Goal: Task Accomplishment & Management: Use online tool/utility

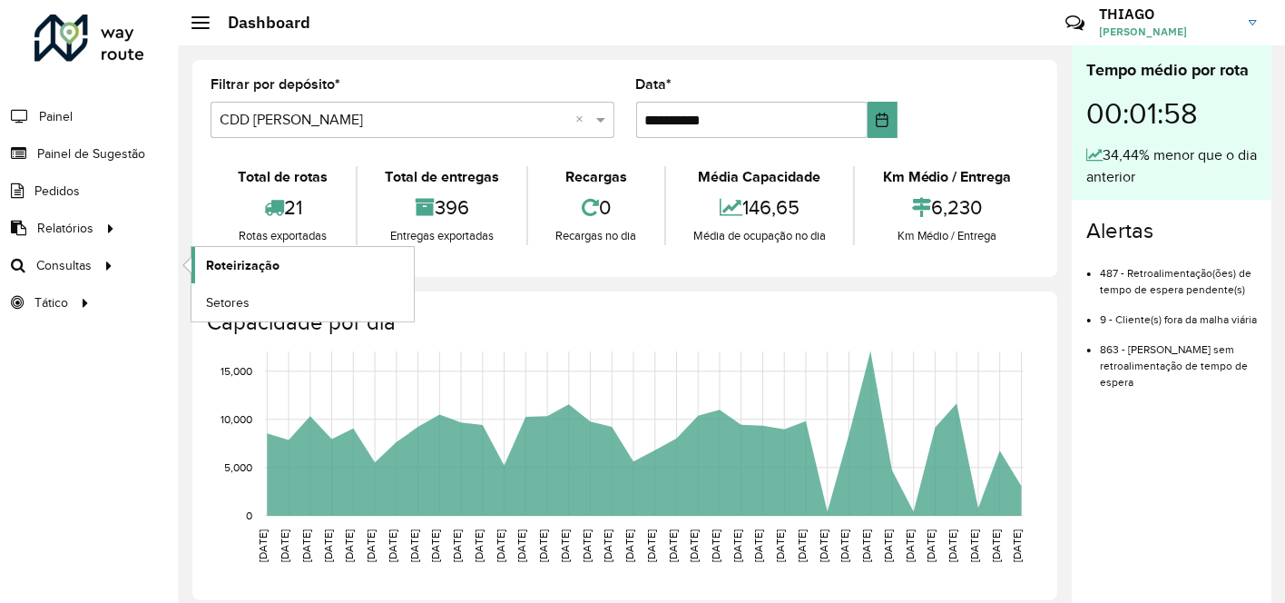
click at [277, 270] on link "Roteirização" at bounding box center [303, 265] width 222 height 36
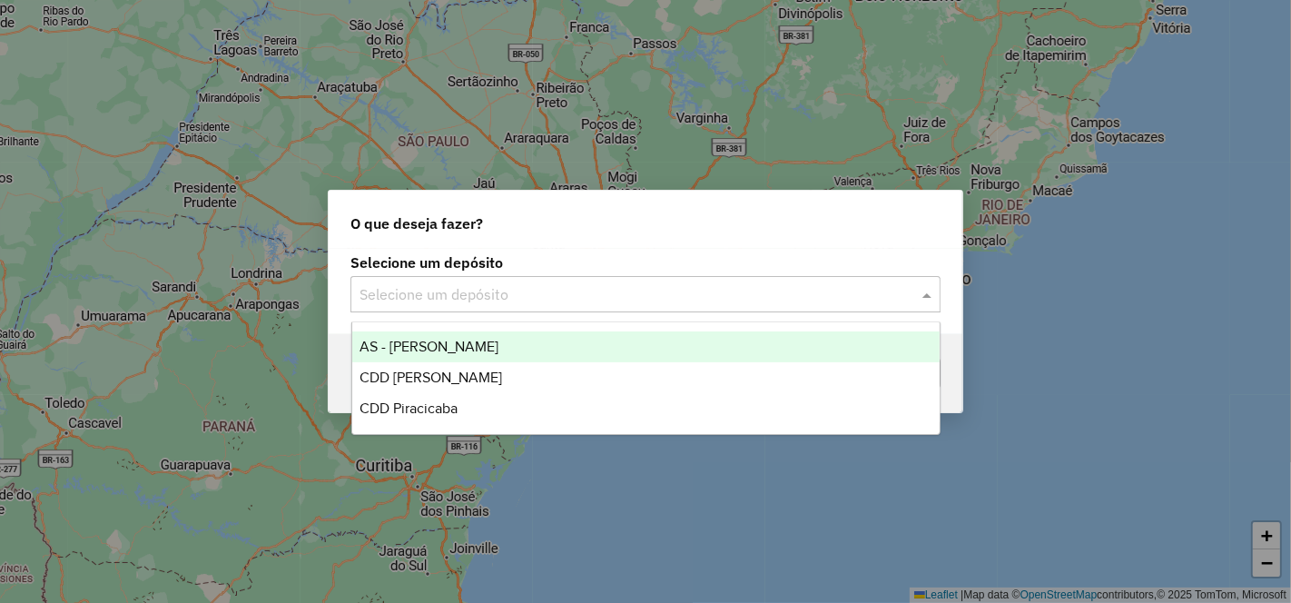
click at [437, 277] on div "Selecione um depósito" at bounding box center [645, 294] width 590 height 36
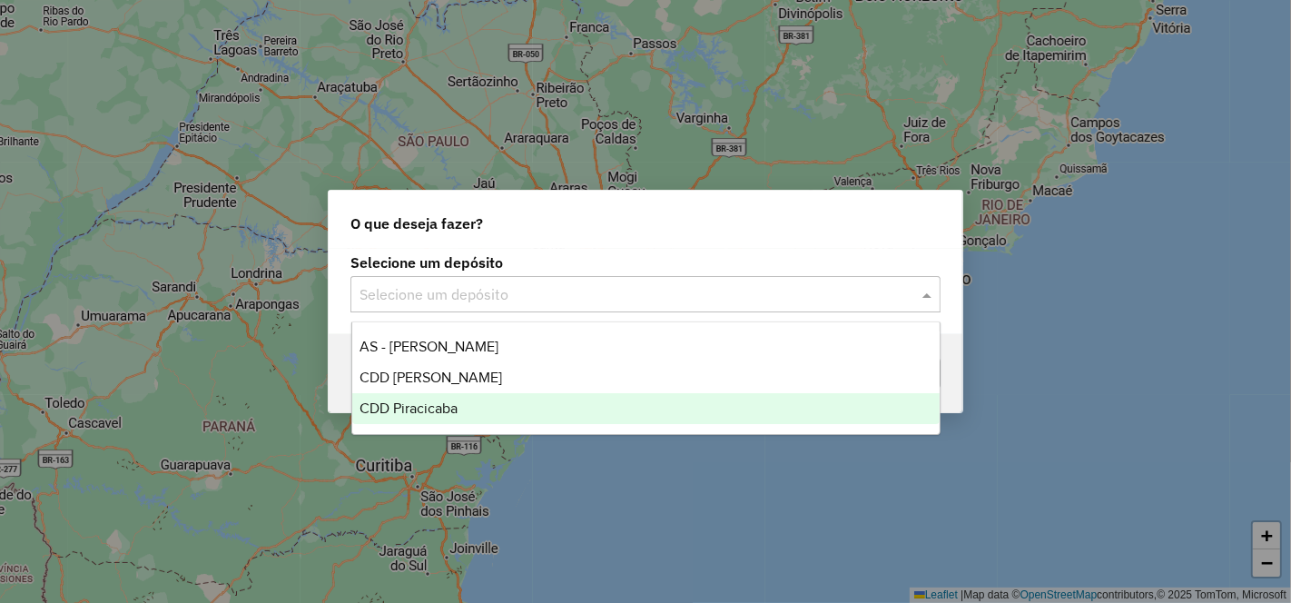
click at [456, 417] on div "CDD Piracicaba" at bounding box center [645, 408] width 587 height 31
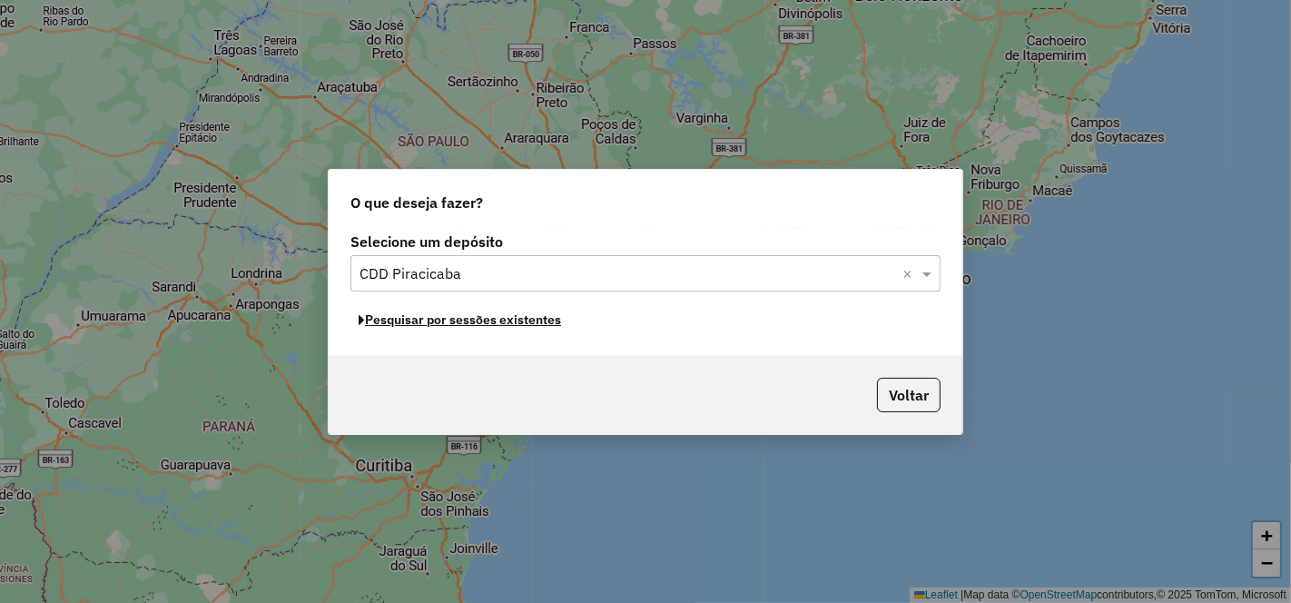
click at [500, 322] on button "Pesquisar por sessões existentes" at bounding box center [459, 320] width 219 height 28
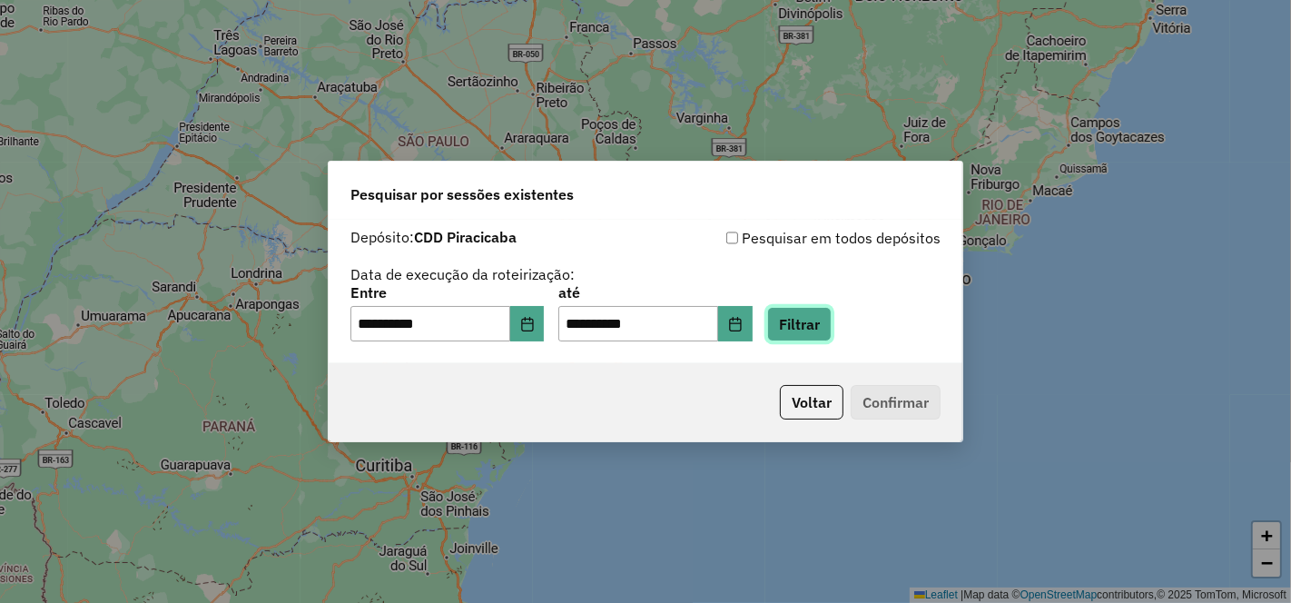
click at [827, 327] on button "Filtrar" at bounding box center [799, 324] width 64 height 34
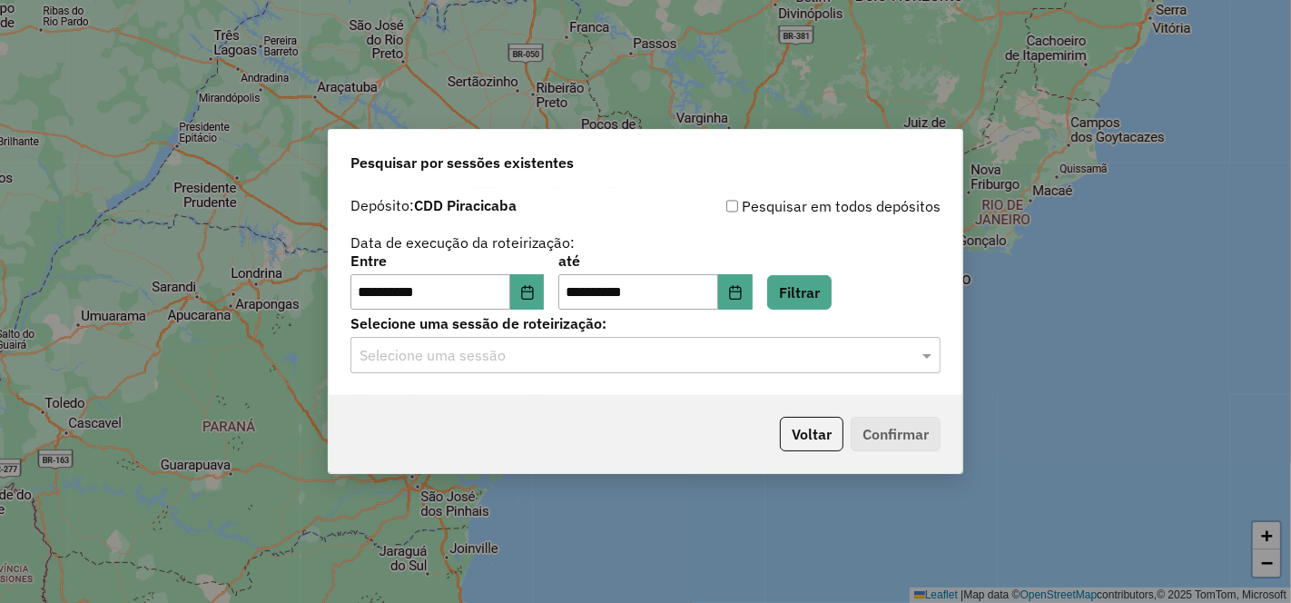
click at [484, 355] on input "text" at bounding box center [626, 356] width 535 height 22
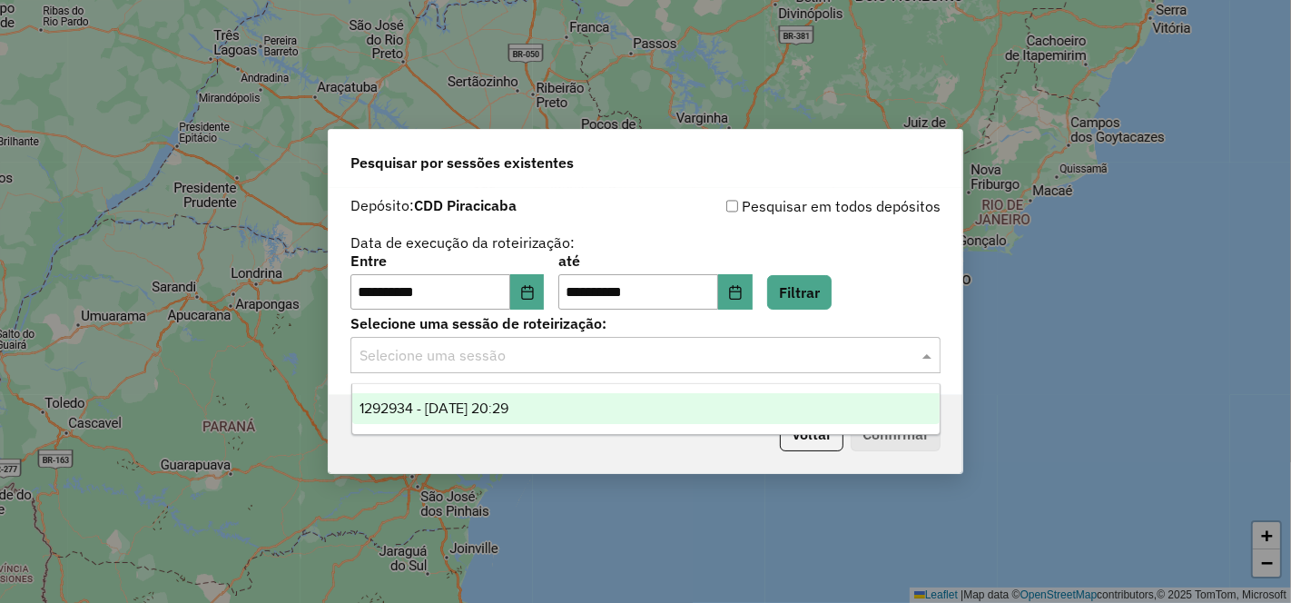
click at [504, 412] on span "1292934 - 11/10/2025 20:29" at bounding box center [434, 407] width 150 height 15
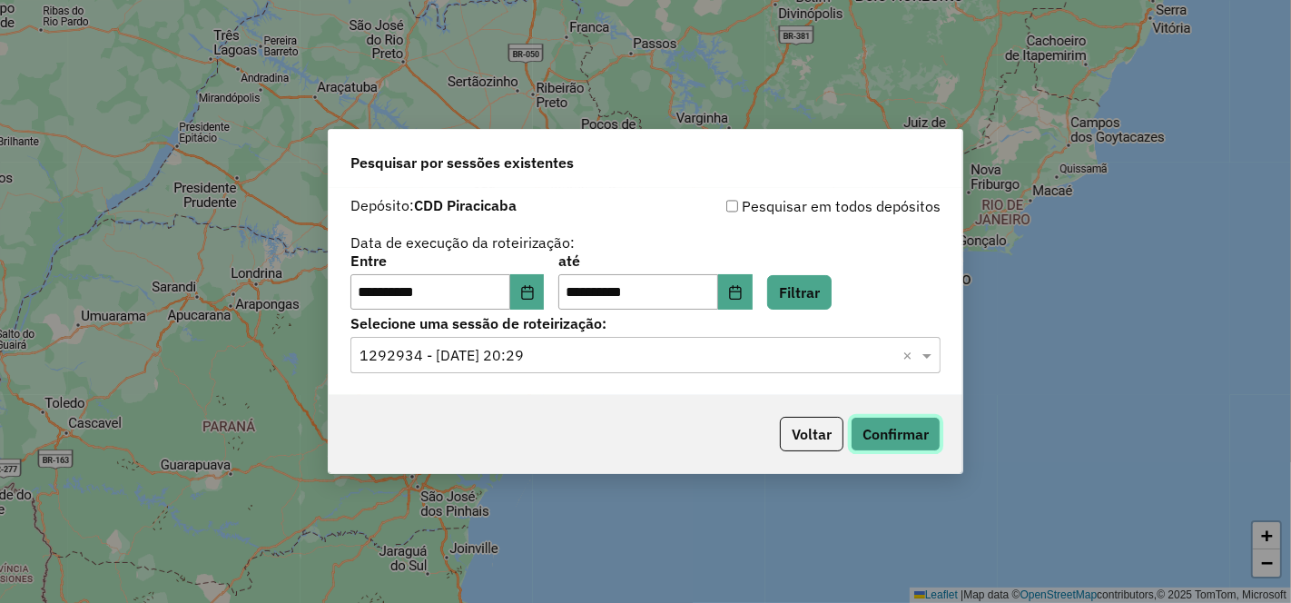
click at [899, 419] on button "Confirmar" at bounding box center [895, 434] width 90 height 34
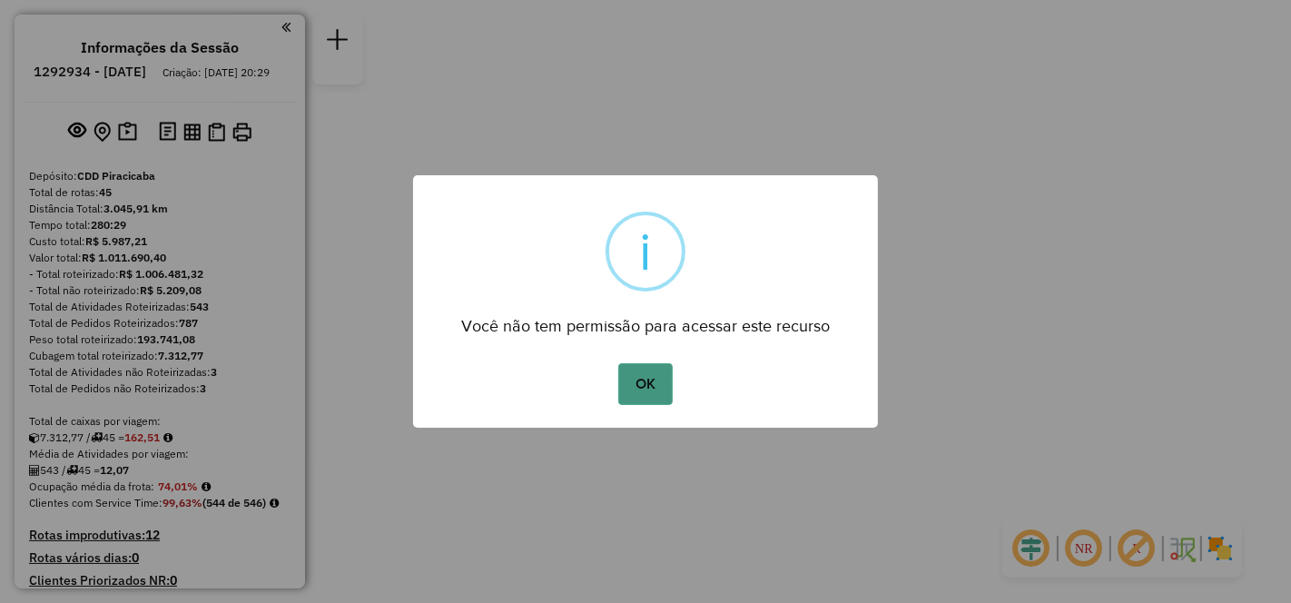
click at [648, 372] on button "OK" at bounding box center [645, 384] width 54 height 42
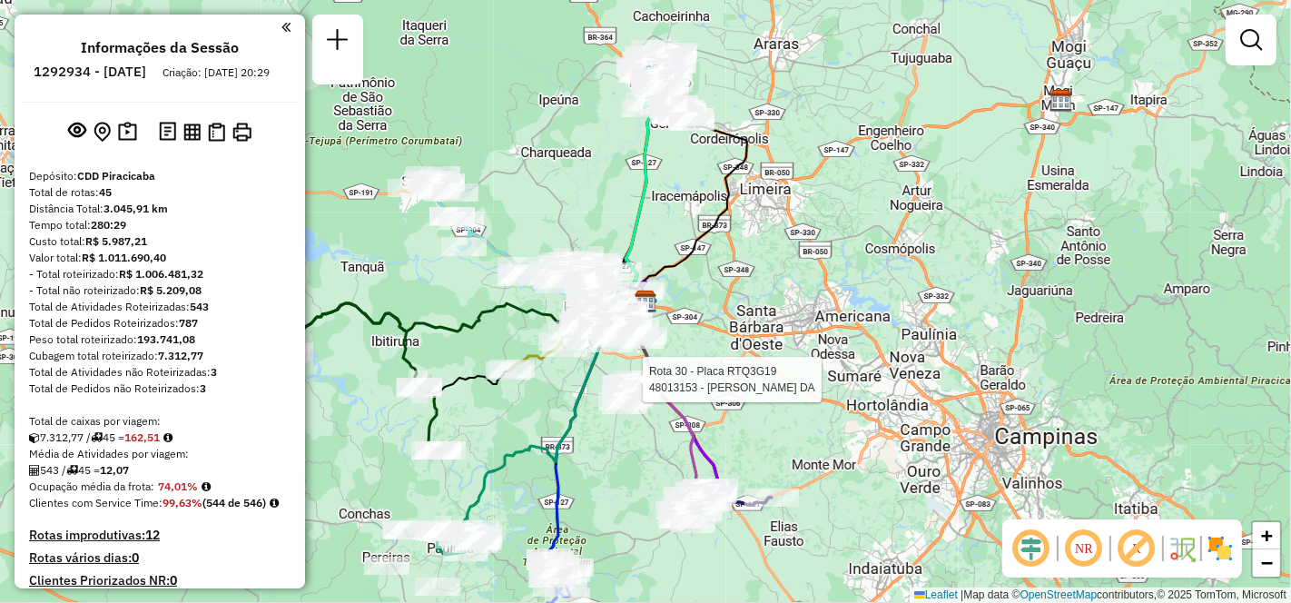
scroll to position [990, 0]
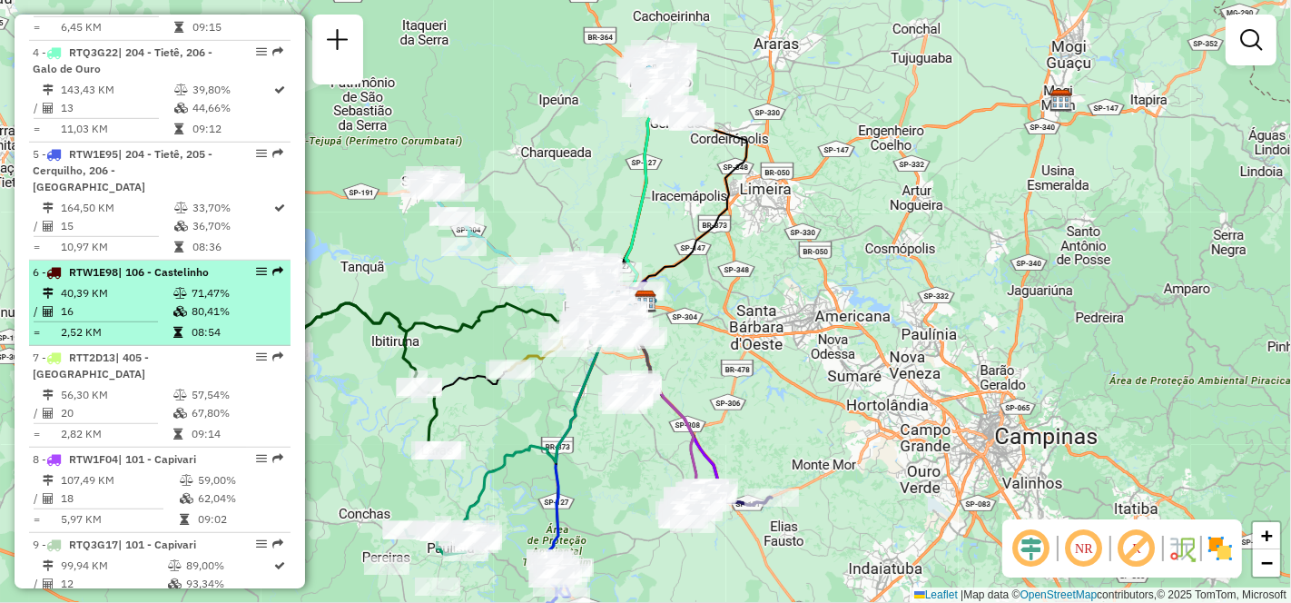
select select "**********"
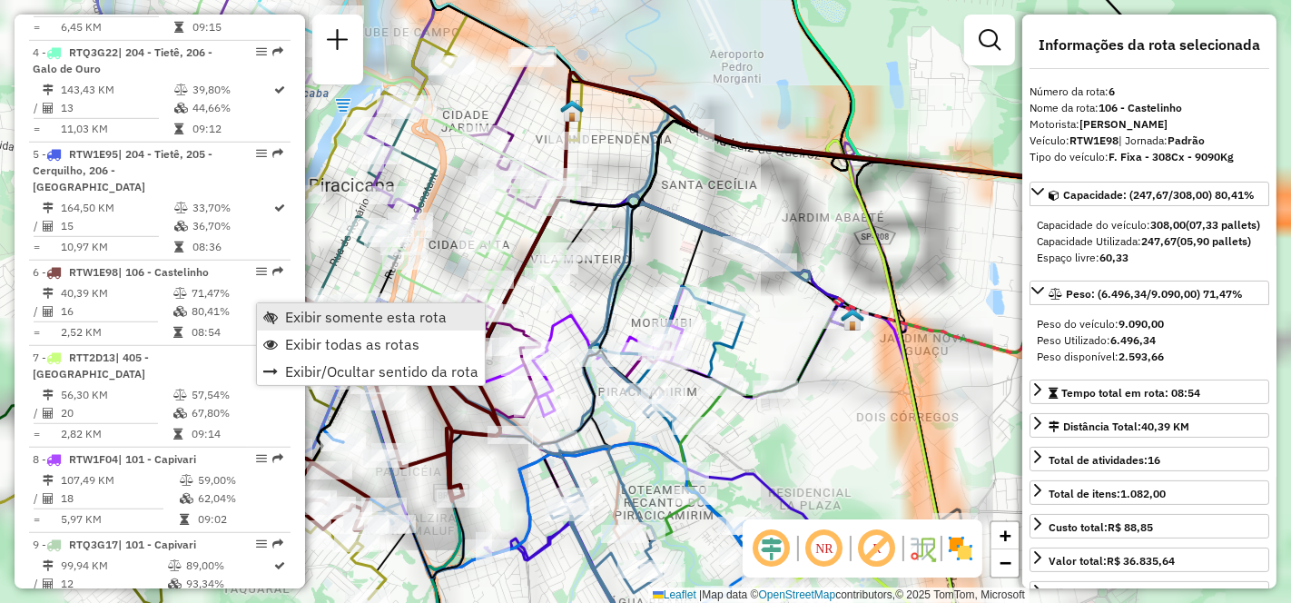
click at [339, 316] on span "Exibir somente esta rota" at bounding box center [366, 316] width 162 height 15
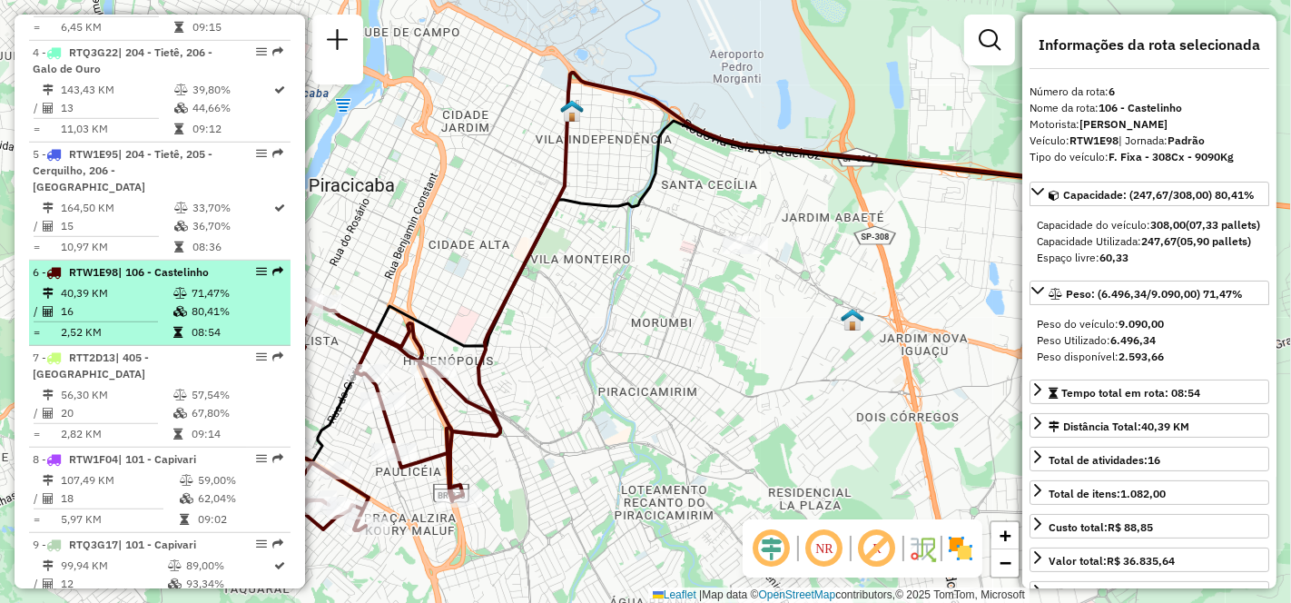
click at [155, 302] on td "40,39 KM" at bounding box center [116, 293] width 113 height 18
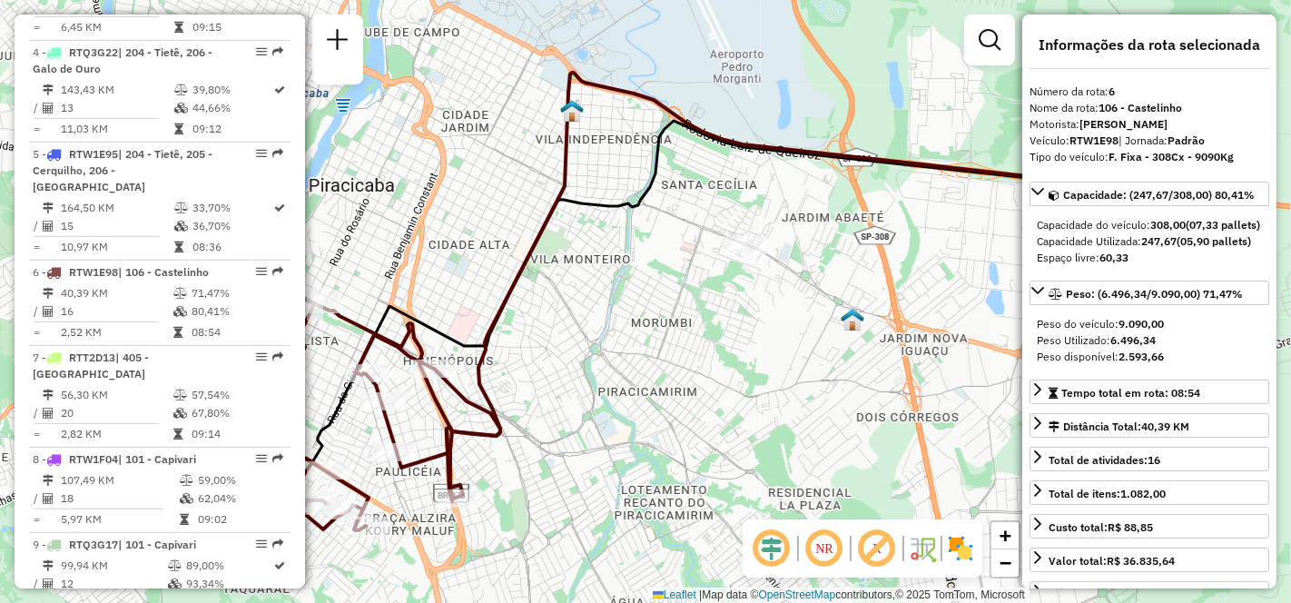
scroll to position [403, 0]
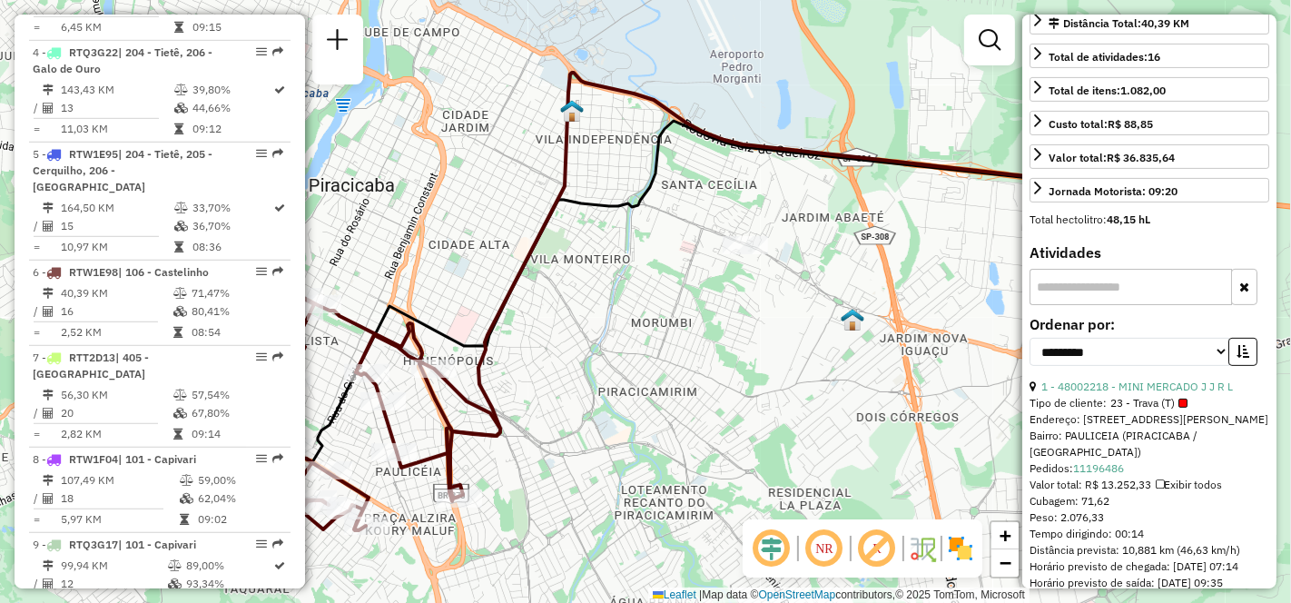
click at [1077, 305] on input "text" at bounding box center [1130, 287] width 202 height 36
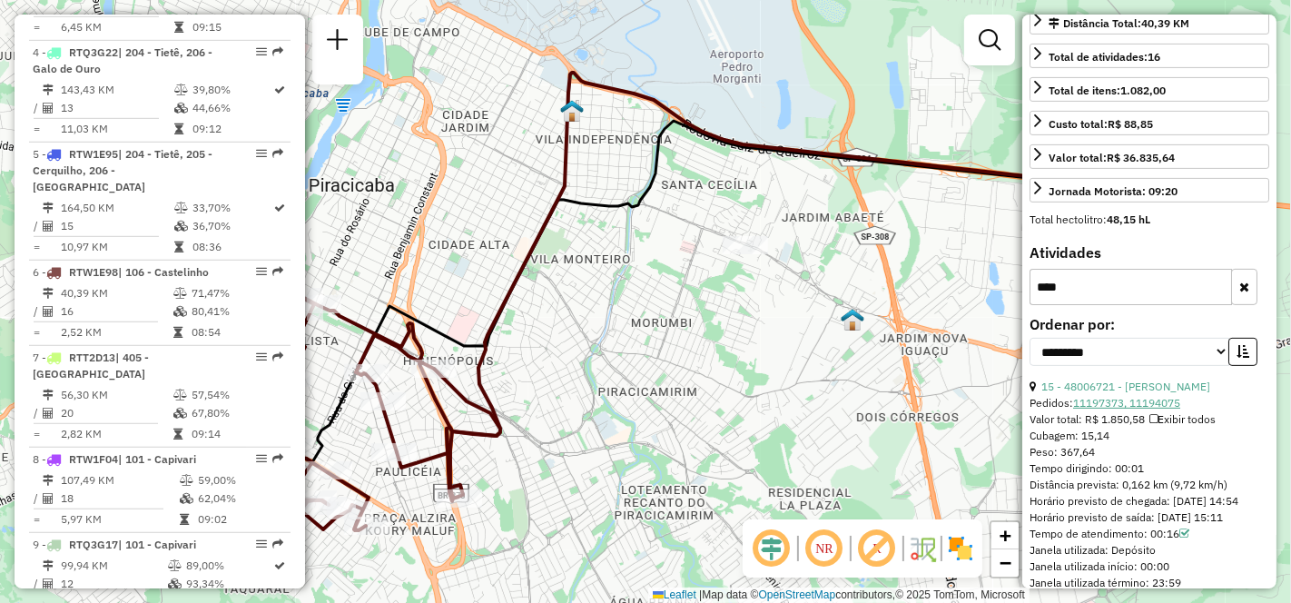
type input "****"
click at [1164, 409] on link "11197373, 11194075" at bounding box center [1126, 403] width 107 height 14
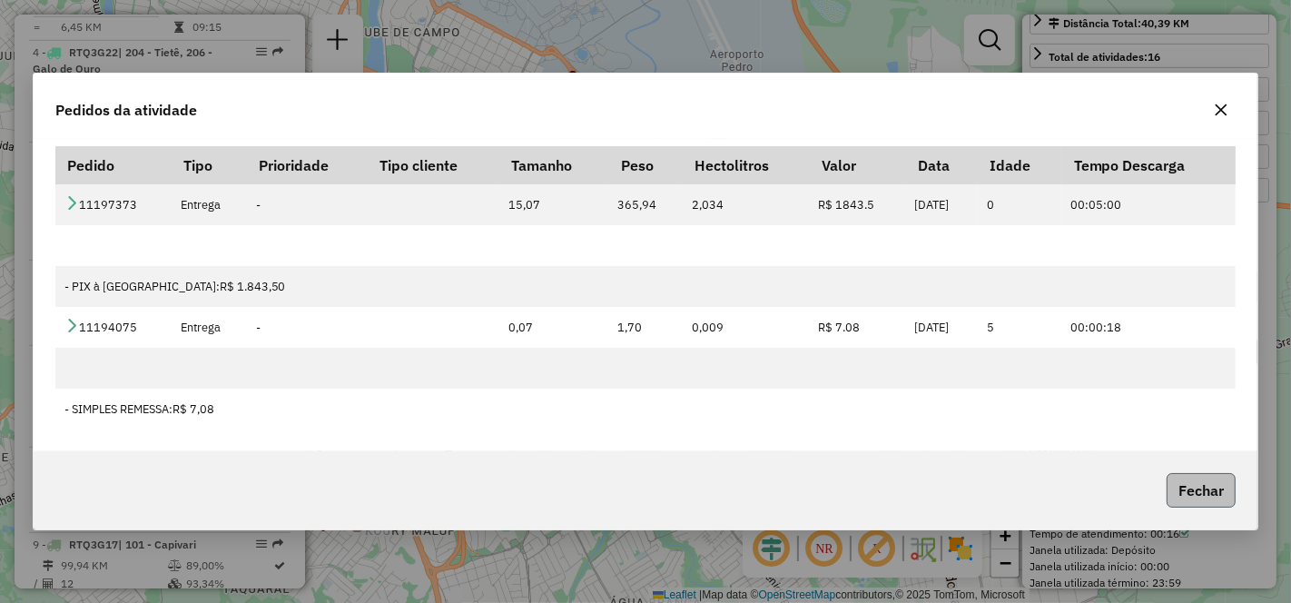
click at [1198, 479] on button "Fechar" at bounding box center [1200, 490] width 69 height 34
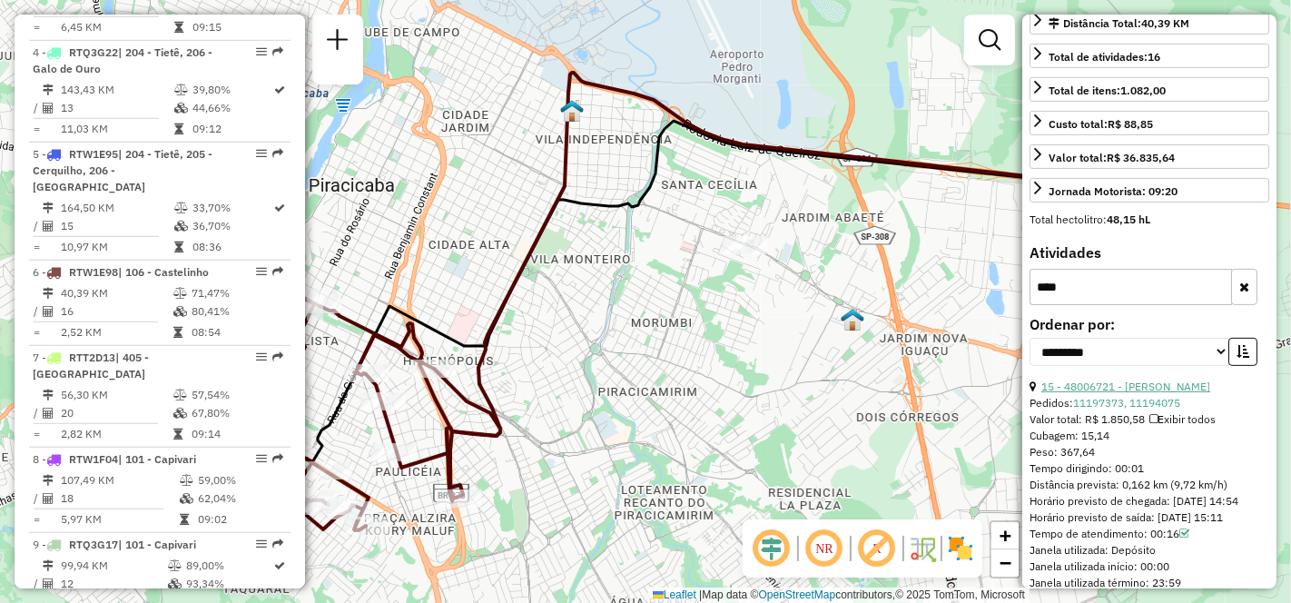
click at [1132, 393] on link "15 - 48006721 - [PERSON_NAME]" at bounding box center [1125, 386] width 169 height 14
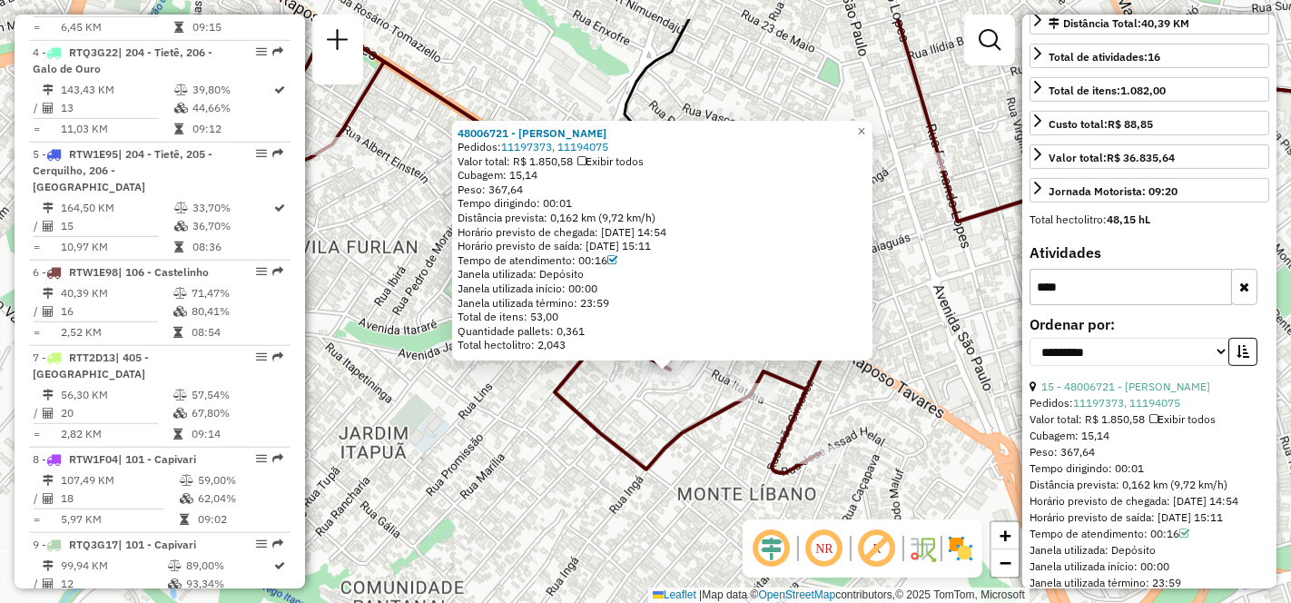
drag, startPoint x: 650, startPoint y: 398, endPoint x: 699, endPoint y: 487, distance: 102.3
click at [699, 487] on div "48006721 - [PERSON_NAME] Pedidos: 11197373, 11194075 Valor total: R$ 1.850,58 E…" at bounding box center [645, 301] width 1291 height 603
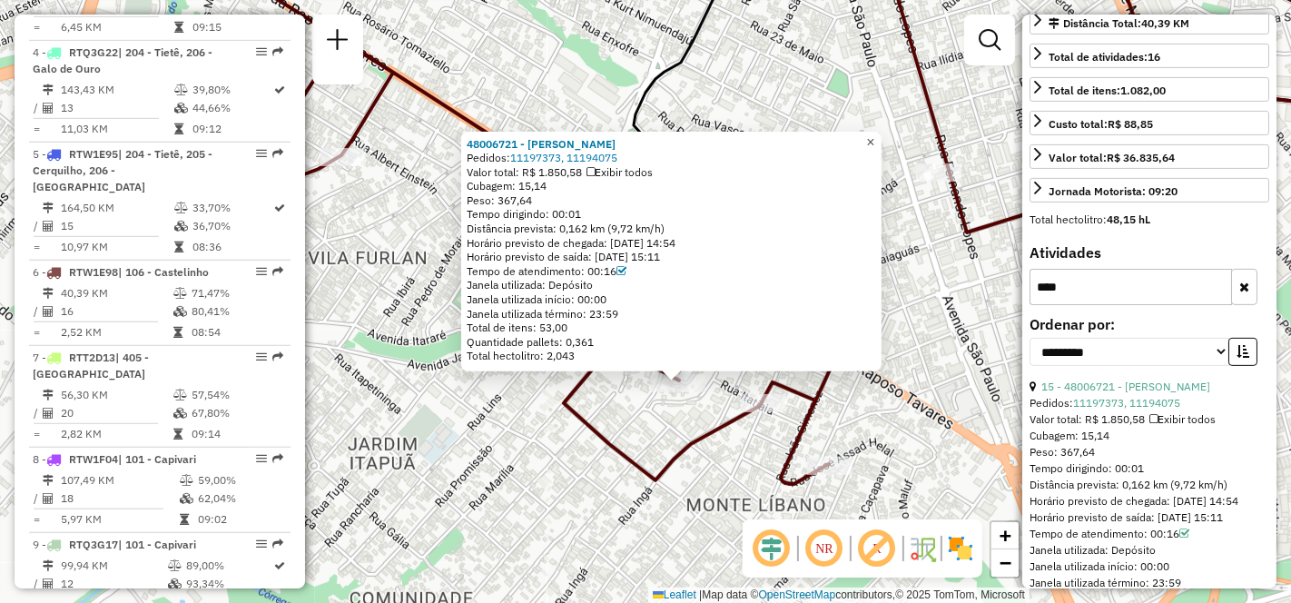
click at [874, 137] on span "×" at bounding box center [870, 140] width 8 height 15
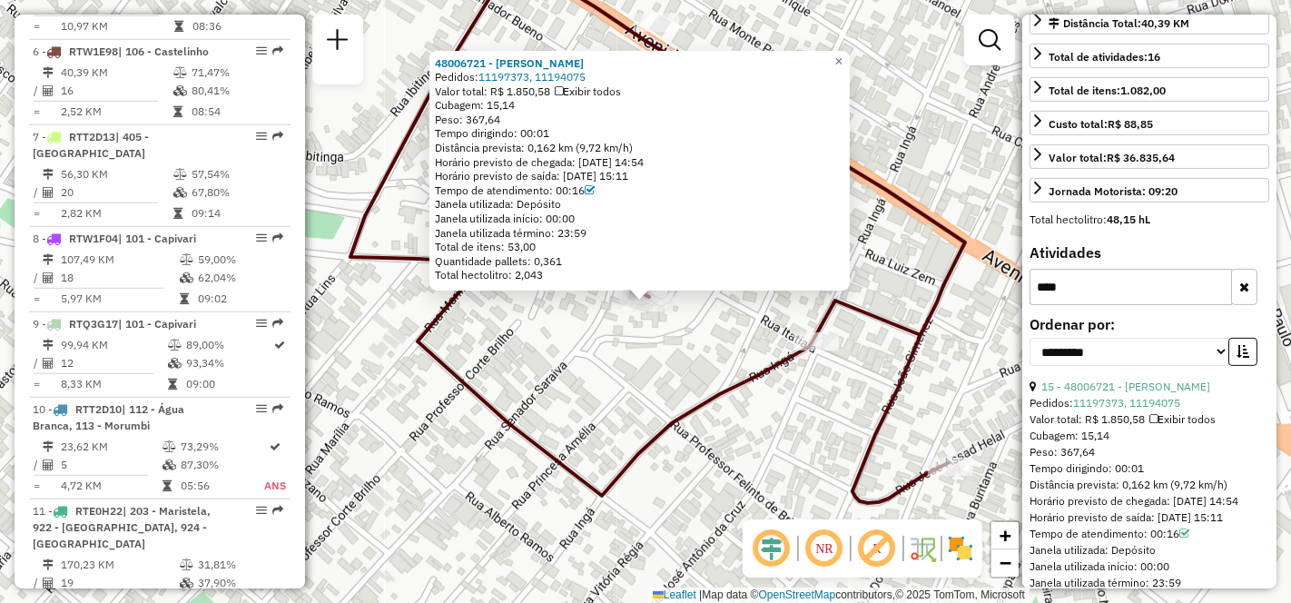
scroll to position [1265, 0]
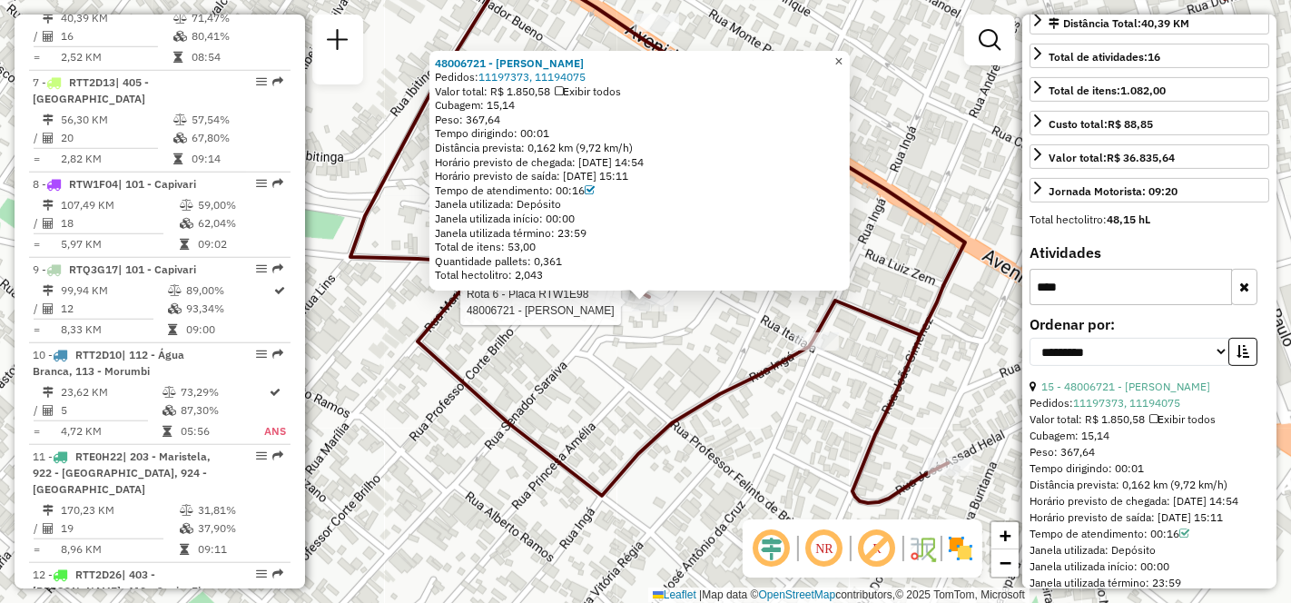
click at [842, 55] on span "×" at bounding box center [838, 60] width 8 height 15
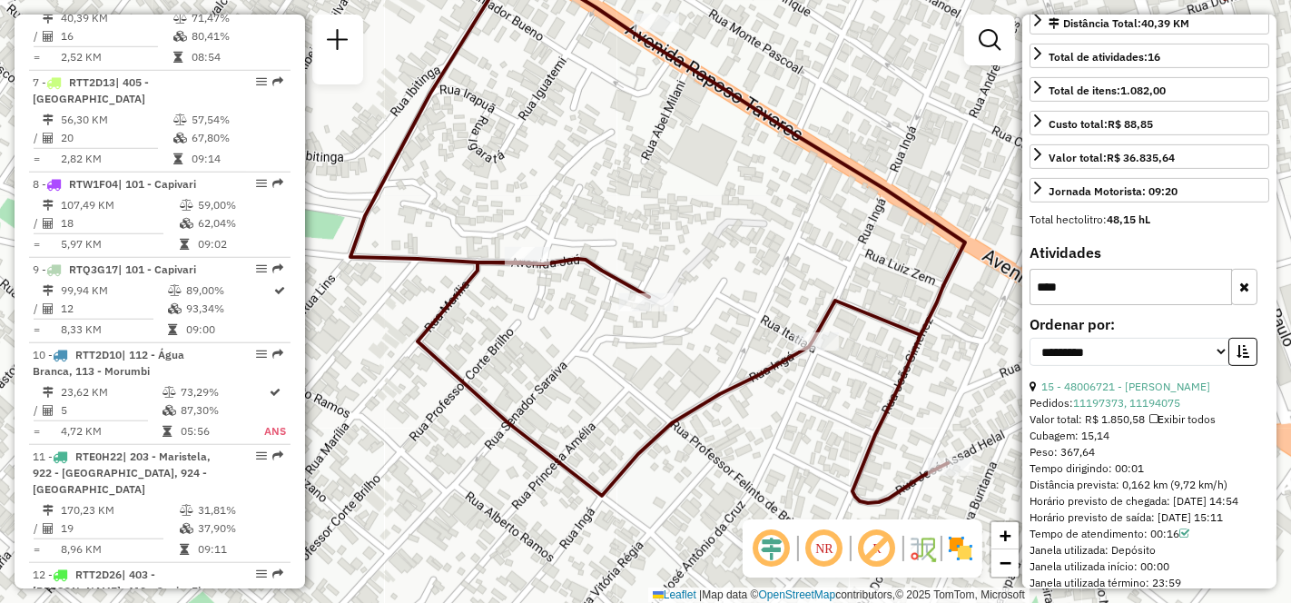
scroll to position [4826, 0]
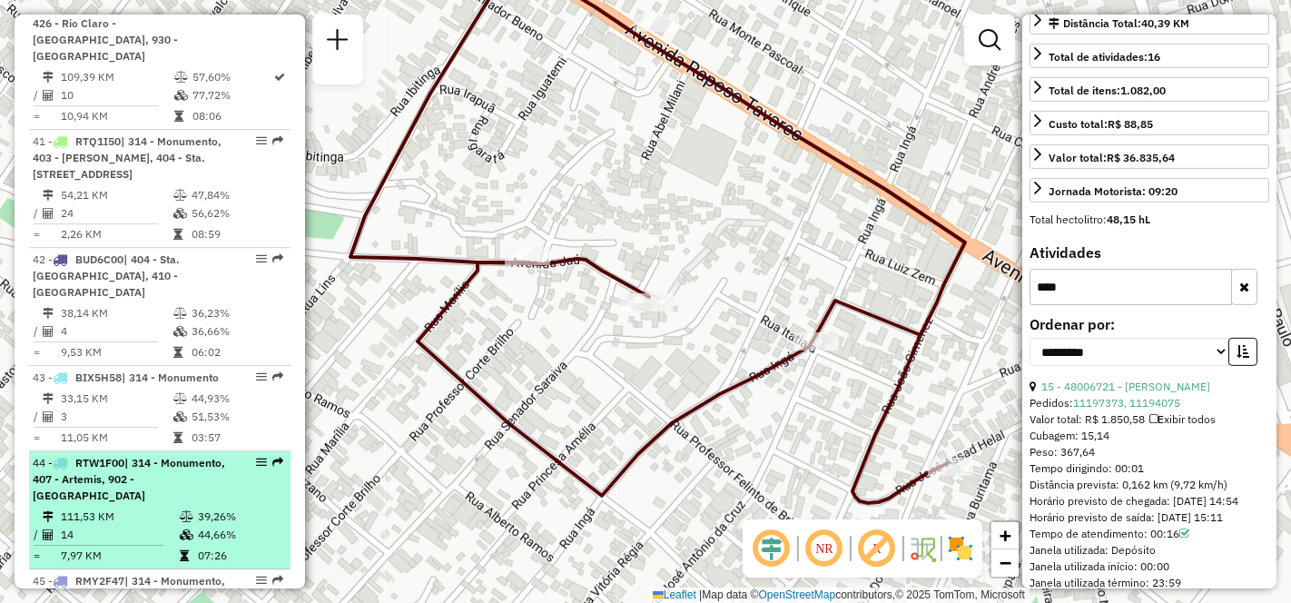
click at [119, 456] on span "| 314 - Monumento, 407 - Artemis, 902 - [GEOGRAPHIC_DATA]" at bounding box center [129, 479] width 192 height 46
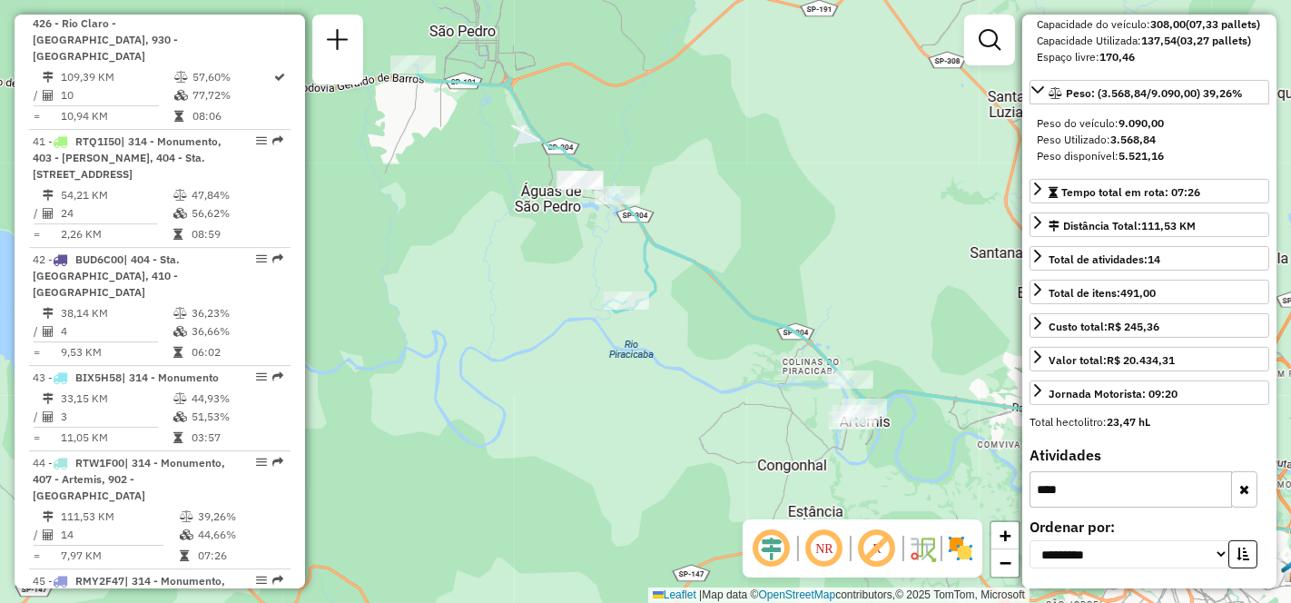
drag, startPoint x: 469, startPoint y: 382, endPoint x: 708, endPoint y: 382, distance: 238.7
click at [708, 382] on div "Janela de atendimento Grade de atendimento Capacidade Transportadoras Veículos …" at bounding box center [645, 301] width 1291 height 603
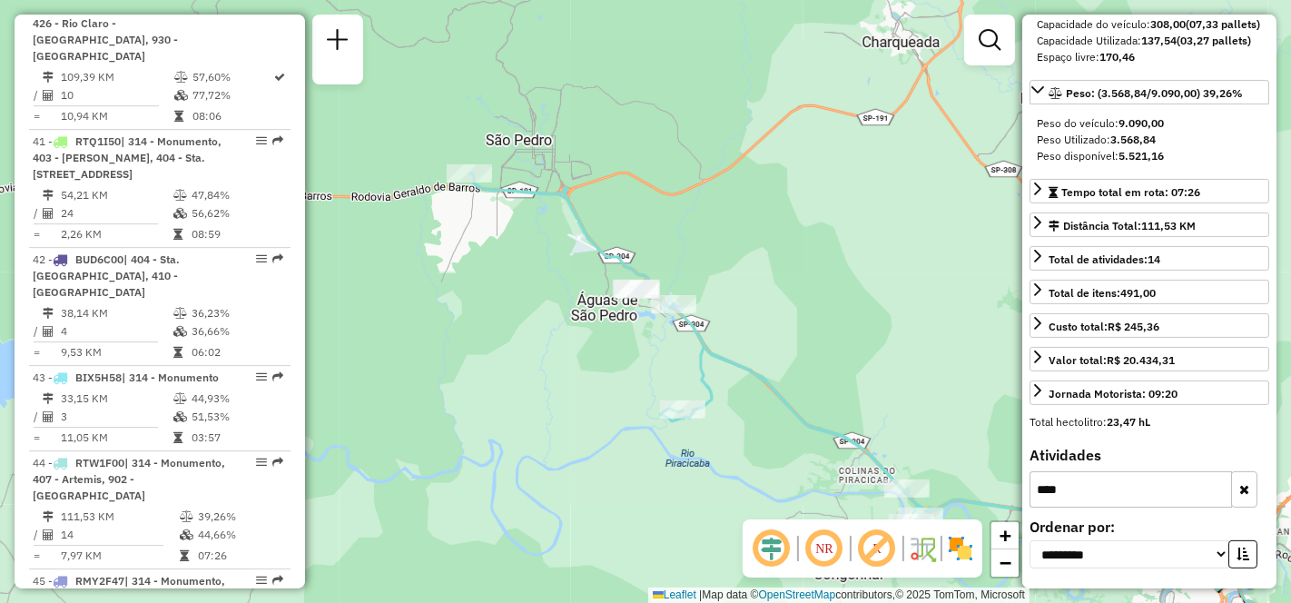
drag, startPoint x: 449, startPoint y: 265, endPoint x: 506, endPoint y: 373, distance: 121.8
click at [506, 373] on div "Janela de atendimento Grade de atendimento Capacidade Transportadoras Veículos …" at bounding box center [645, 301] width 1291 height 603
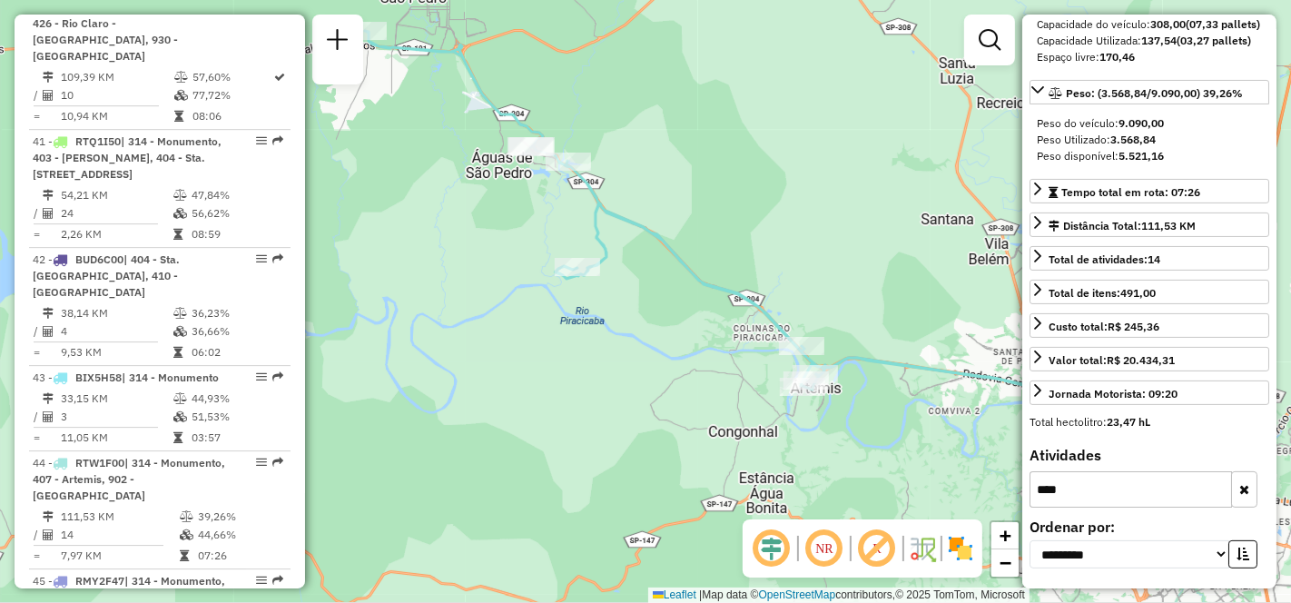
drag, startPoint x: 794, startPoint y: 385, endPoint x: 674, endPoint y: 219, distance: 204.8
click at [674, 219] on div "Janela de atendimento Grade de atendimento Capacidade Transportadoras Veículos …" at bounding box center [645, 301] width 1291 height 603
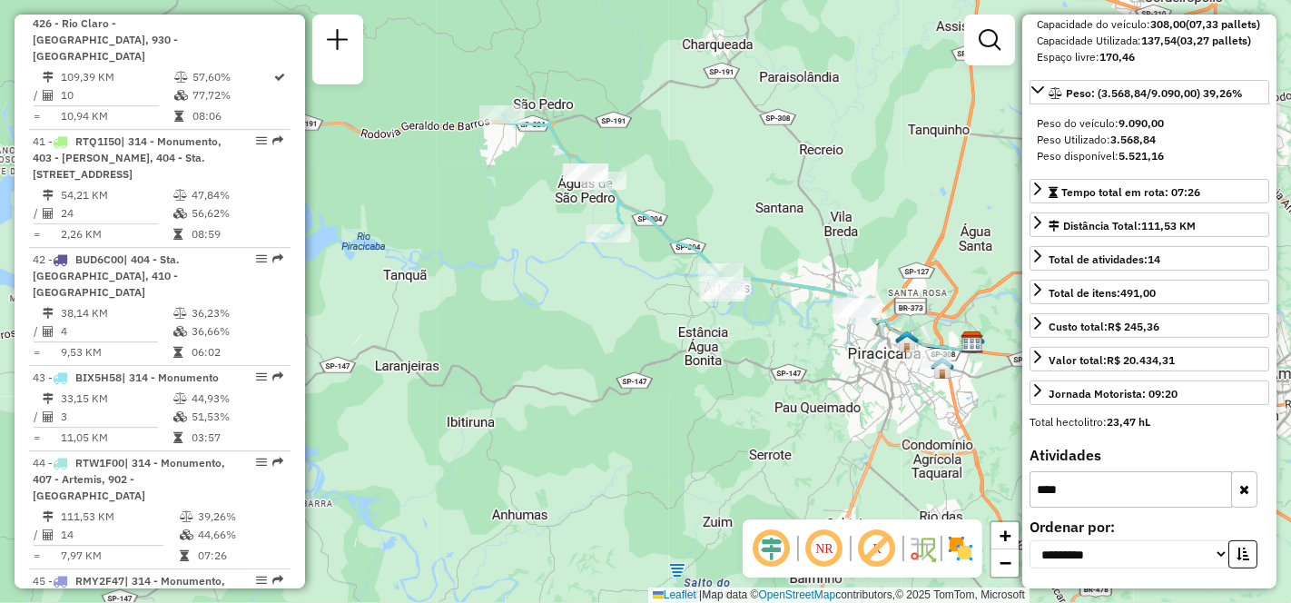
drag, startPoint x: 665, startPoint y: 336, endPoint x: 648, endPoint y: 325, distance: 20.4
click at [648, 325] on div "Janela de atendimento Grade de atendimento Capacidade Transportadoras Veículos …" at bounding box center [645, 301] width 1291 height 603
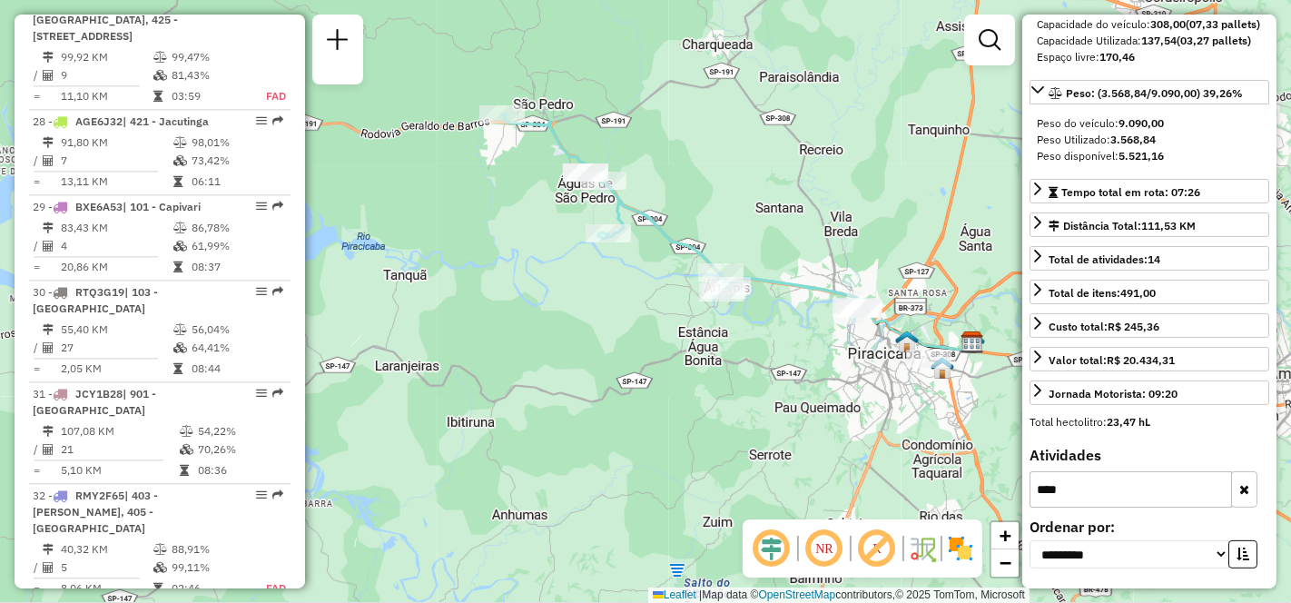
scroll to position [4270, 0]
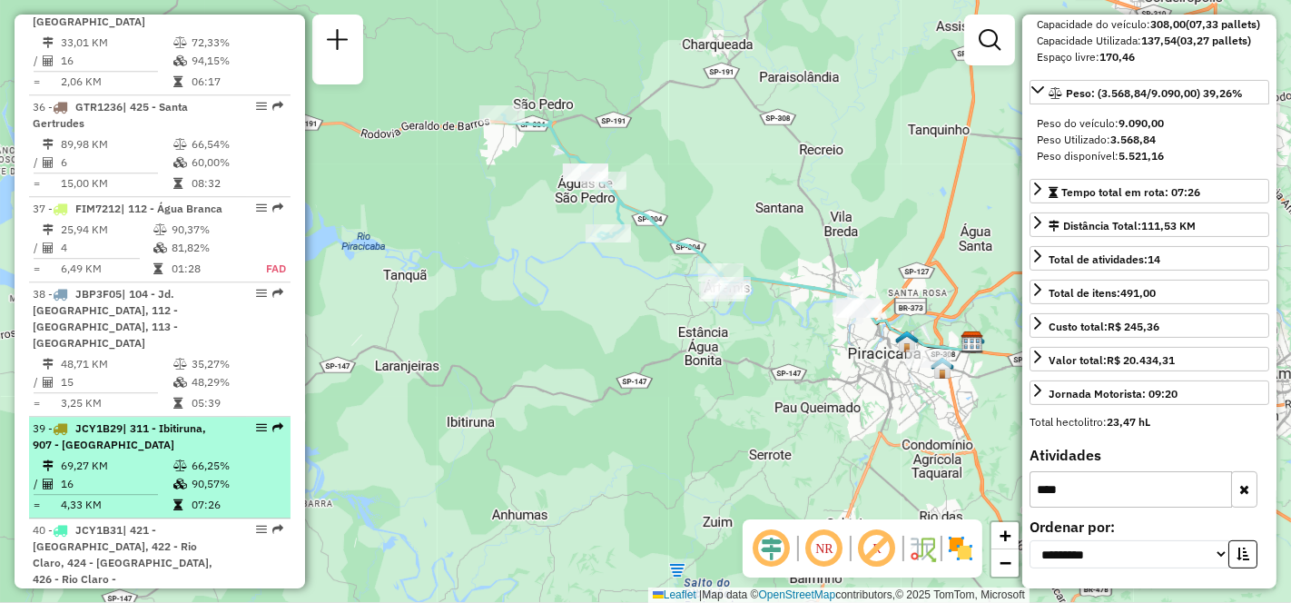
click at [122, 457] on td "69,27 KM" at bounding box center [116, 466] width 113 height 18
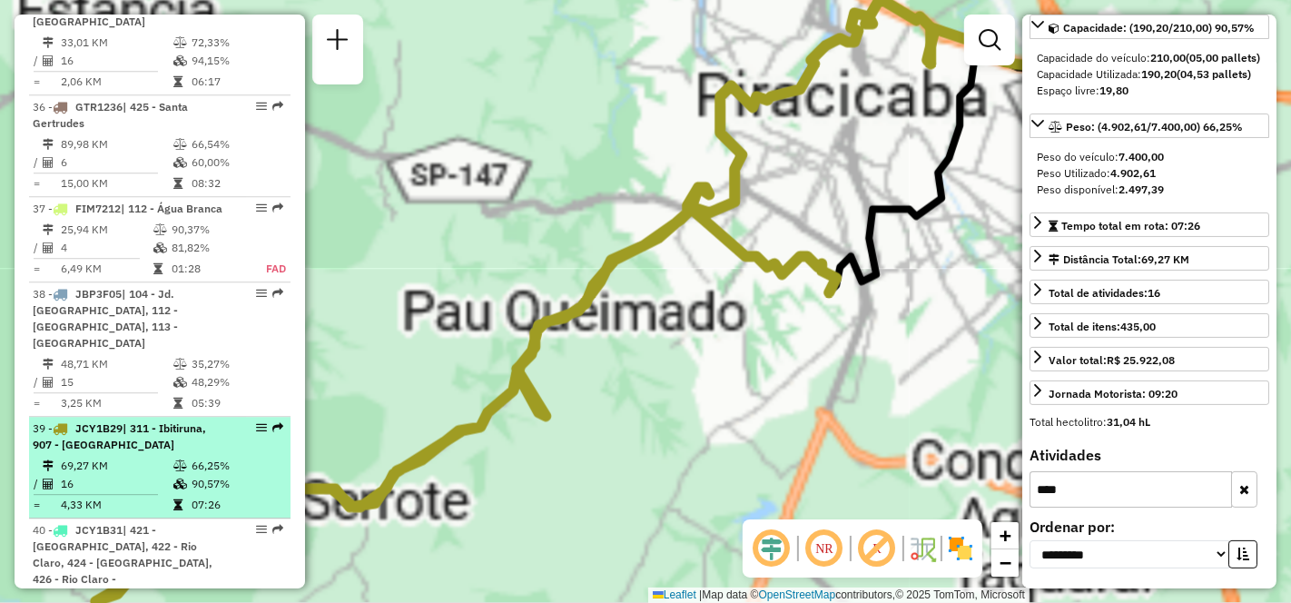
scroll to position [192, 0]
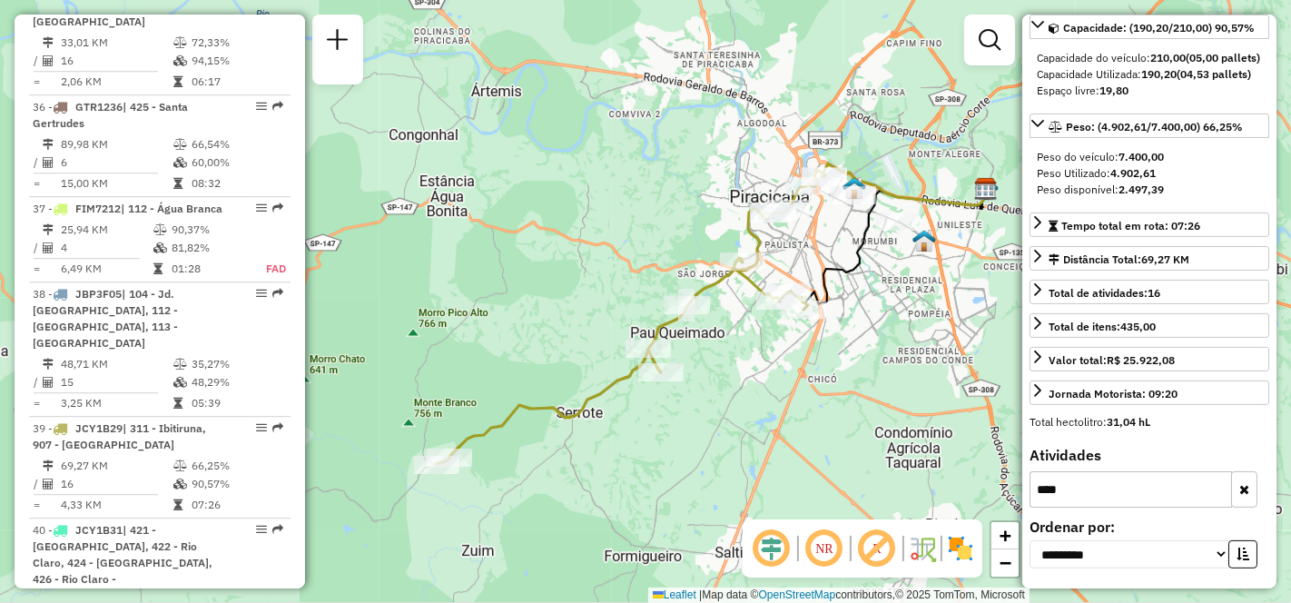
drag, startPoint x: 684, startPoint y: 481, endPoint x: 725, endPoint y: 416, distance: 77.1
click at [725, 416] on div "Janela de atendimento Grade de atendimento Capacidade Transportadoras Veículos …" at bounding box center [645, 301] width 1291 height 603
